Goal: Task Accomplishment & Management: Complete application form

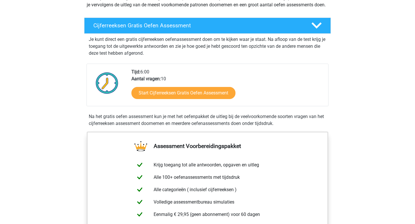
scroll to position [94, 0]
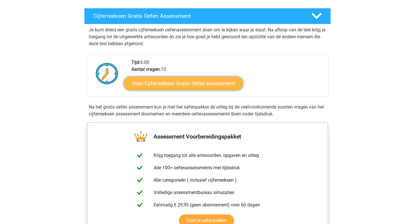
click at [182, 89] on link "Start Cijferreeksen Gratis Oefen Assessment" at bounding box center [182, 83] width 119 height 14
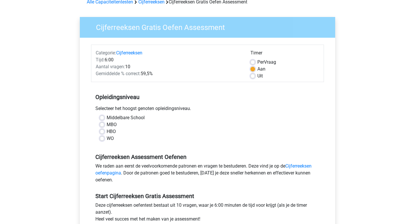
scroll to position [37, 0]
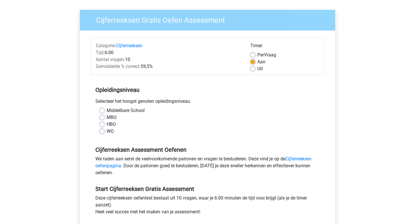
click at [107, 118] on label "MBO" at bounding box center [112, 117] width 10 height 7
click at [104, 118] on input "MBO" at bounding box center [102, 117] width 5 height 6
radio input "true"
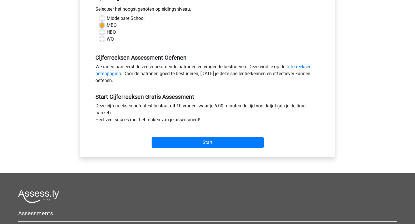
scroll to position [131, 0]
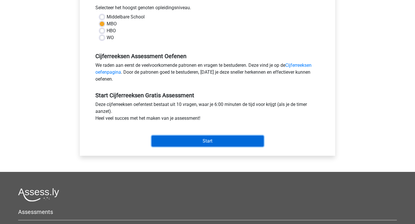
click at [202, 141] on input "Start" at bounding box center [207, 141] width 112 height 11
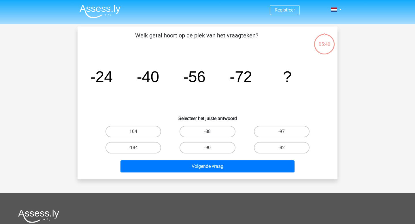
click at [197, 132] on label "-88" at bounding box center [207, 132] width 56 height 12
click at [207, 132] on input "-88" at bounding box center [209, 134] width 4 height 4
radio input "true"
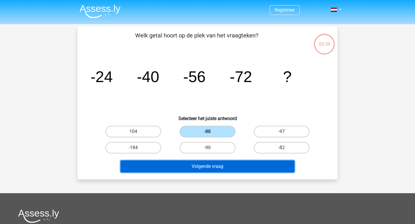
click at [204, 168] on button "Volgende vraag" at bounding box center [207, 166] width 174 height 12
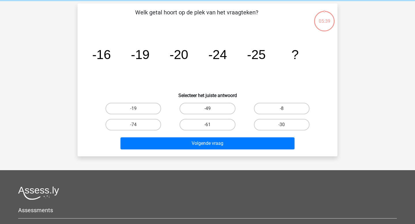
scroll to position [26, 0]
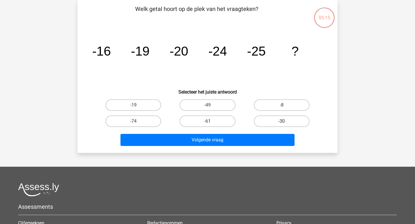
click at [272, 119] on label "-30" at bounding box center [282, 121] width 56 height 12
click at [281, 121] on input "-30" at bounding box center [283, 123] width 4 height 4
radio input "true"
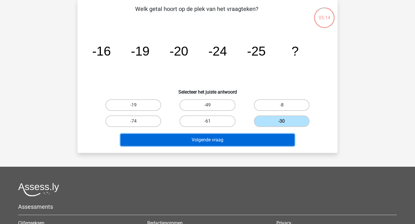
click at [230, 136] on button "Volgende vraag" at bounding box center [207, 140] width 174 height 12
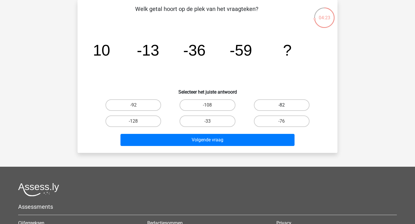
click at [269, 105] on label "-82" at bounding box center [282, 105] width 56 height 12
click at [281, 105] on input "-82" at bounding box center [283, 107] width 4 height 4
radio input "true"
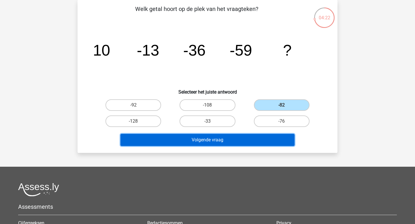
click at [248, 141] on button "Volgende vraag" at bounding box center [207, 140] width 174 height 12
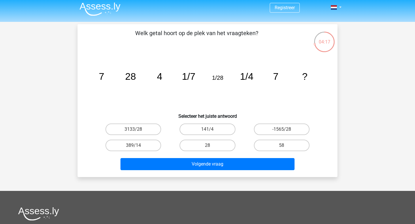
scroll to position [2, 0]
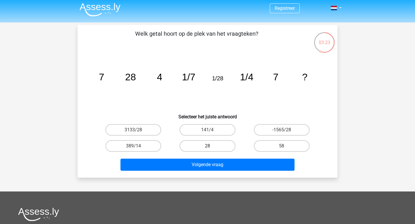
click at [218, 144] on label "28" at bounding box center [207, 146] width 56 height 12
click at [211, 146] on input "28" at bounding box center [209, 148] width 4 height 4
radio input "true"
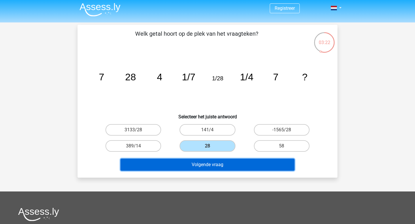
click at [220, 165] on button "Volgende vraag" at bounding box center [207, 165] width 174 height 12
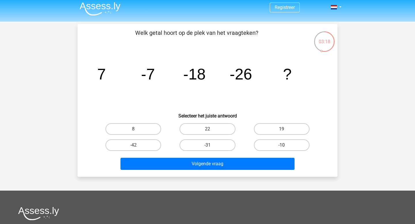
scroll to position [0, 0]
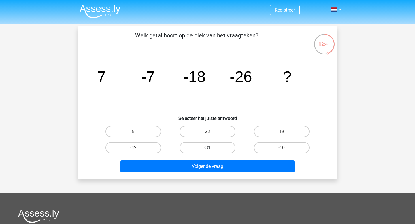
click at [218, 150] on label "-31" at bounding box center [207, 148] width 56 height 12
click at [211, 150] on input "-31" at bounding box center [209, 150] width 4 height 4
radio input "true"
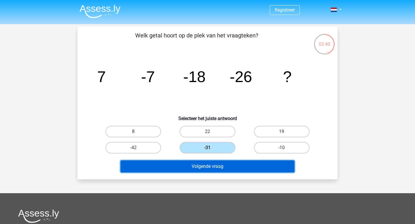
click at [214, 169] on button "Volgende vraag" at bounding box center [207, 166] width 174 height 12
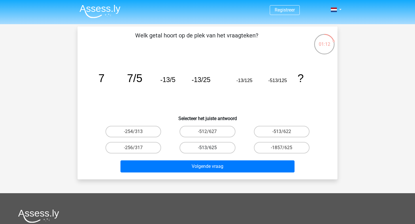
click at [213, 145] on label "-513/625" at bounding box center [207, 148] width 56 height 12
click at [211, 148] on input "-513/625" at bounding box center [209, 150] width 4 height 4
radio input "true"
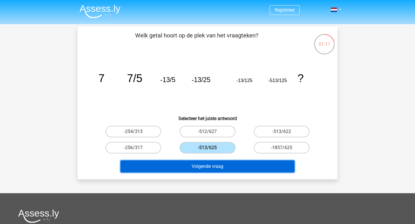
click at [206, 165] on button "Volgende vraag" at bounding box center [207, 166] width 174 height 12
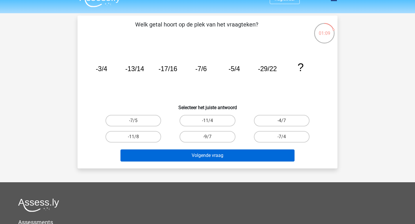
scroll to position [9, 0]
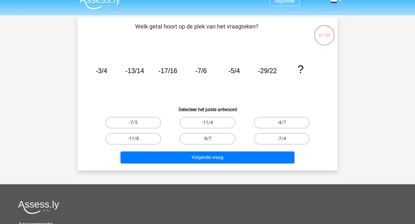
click at [209, 134] on label "-9/7" at bounding box center [207, 139] width 56 height 12
click at [209, 139] on input "-9/7" at bounding box center [209, 141] width 4 height 4
radio input "true"
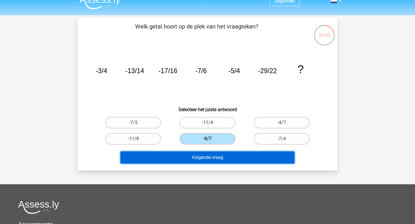
click at [200, 159] on button "Volgende vraag" at bounding box center [207, 157] width 174 height 12
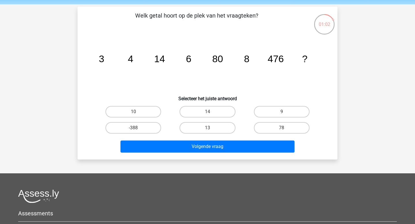
scroll to position [17, 0]
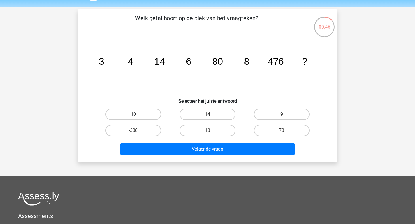
click at [143, 114] on label "10" at bounding box center [133, 115] width 56 height 12
click at [137, 114] on input "10" at bounding box center [135, 116] width 4 height 4
radio input "true"
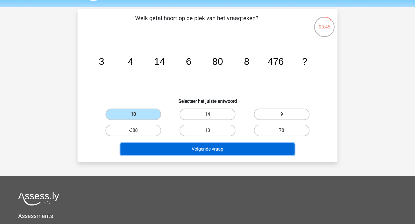
click at [214, 150] on button "Volgende vraag" at bounding box center [207, 149] width 174 height 12
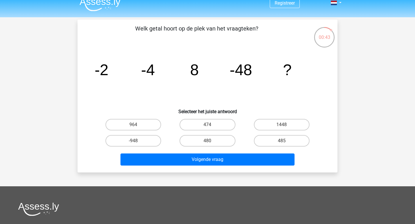
scroll to position [6, 0]
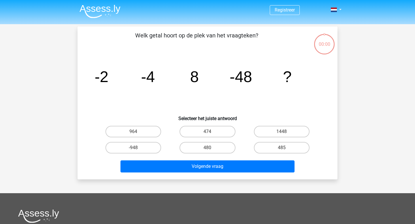
scroll to position [6, 0]
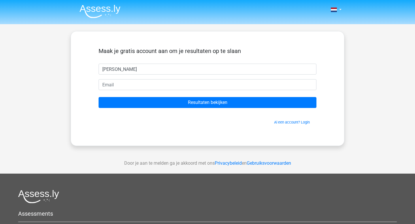
type input "[PERSON_NAME]"
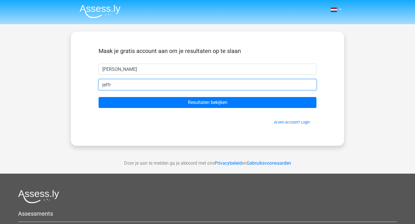
type input "[EMAIL_ADDRESS][DOMAIN_NAME]"
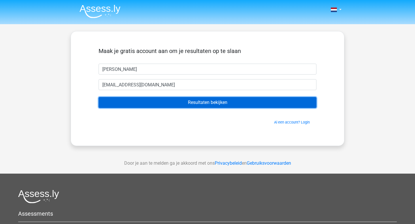
click at [186, 102] on input "Resultaten bekijken" at bounding box center [207, 102] width 218 height 11
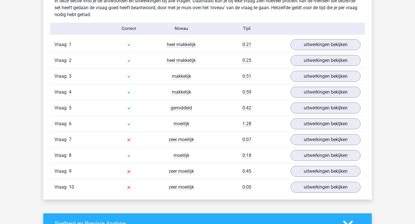
scroll to position [464, 0]
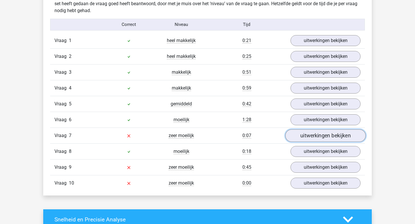
click at [318, 134] on link "uitwerkingen bekijken" at bounding box center [325, 135] width 80 height 13
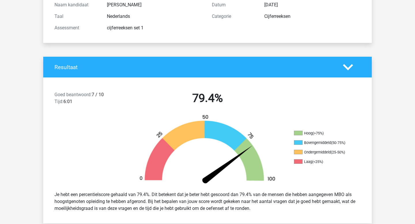
scroll to position [0, 0]
